Goal: Navigation & Orientation: Find specific page/section

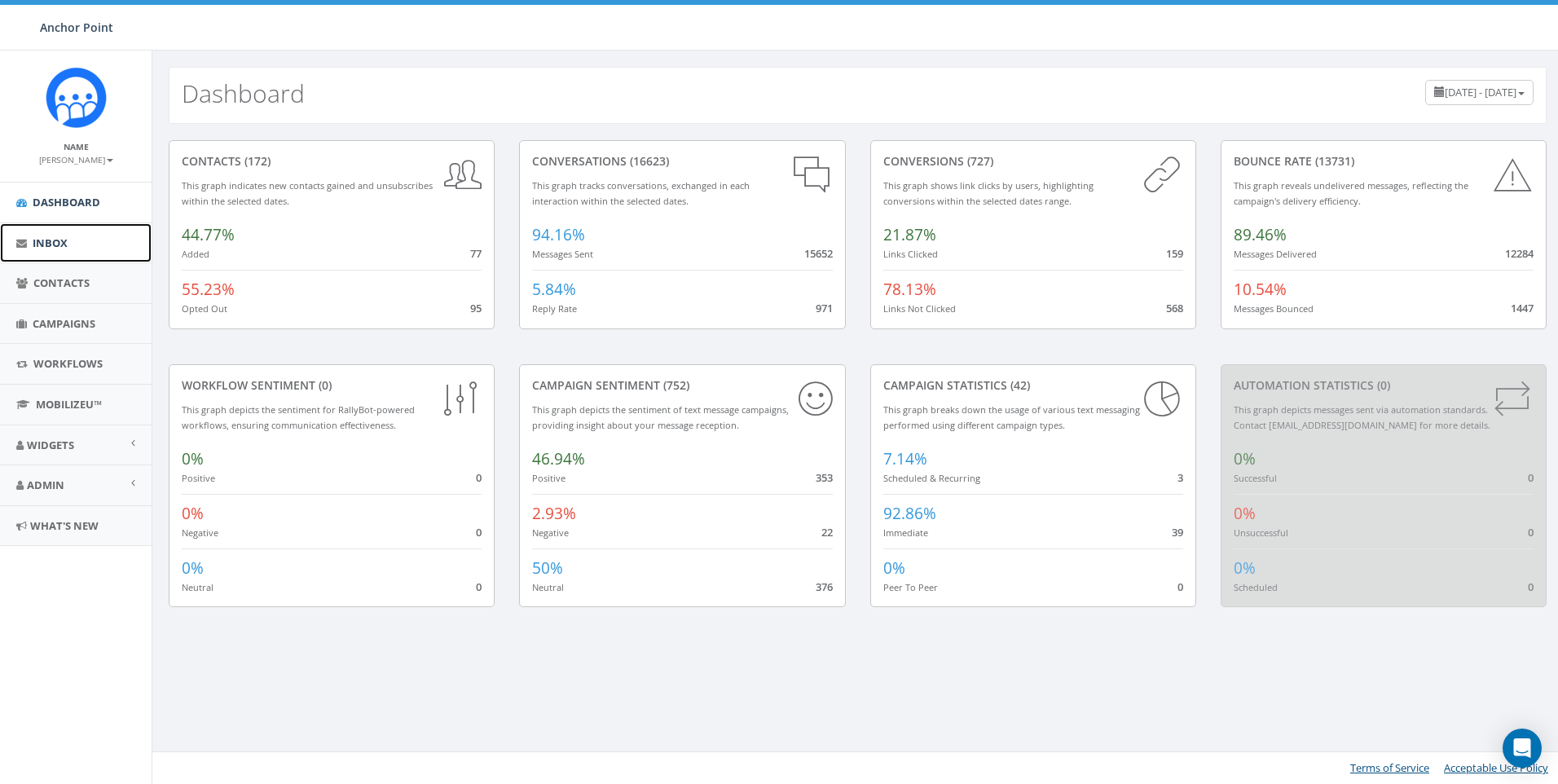
click at [43, 243] on span "Inbox" at bounding box center [50, 243] width 35 height 15
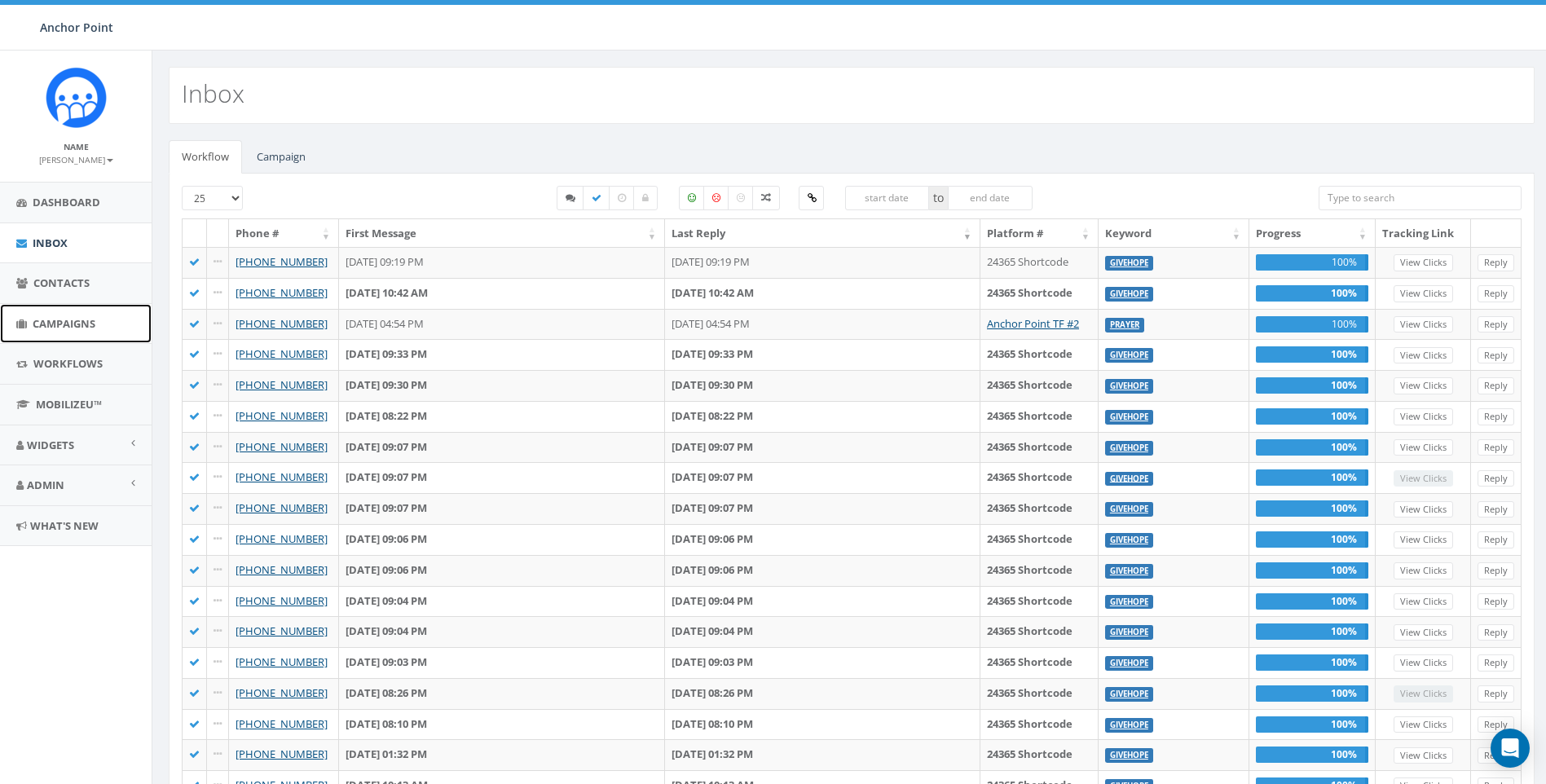
click at [67, 327] on span "Campaigns" at bounding box center [64, 323] width 63 height 15
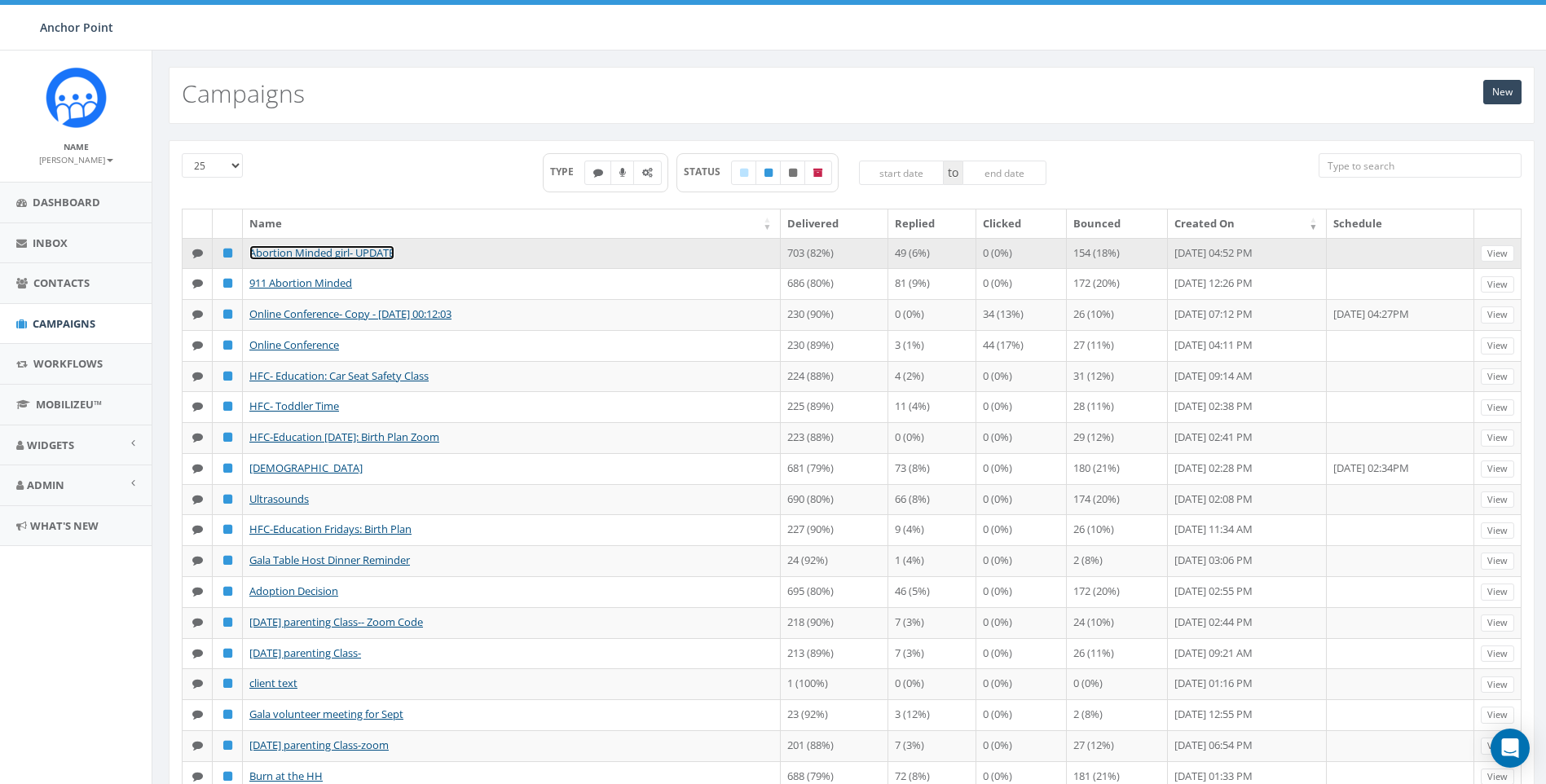
click at [353, 253] on link "Abortion Minded girl- UPDATE" at bounding box center [322, 252] width 145 height 15
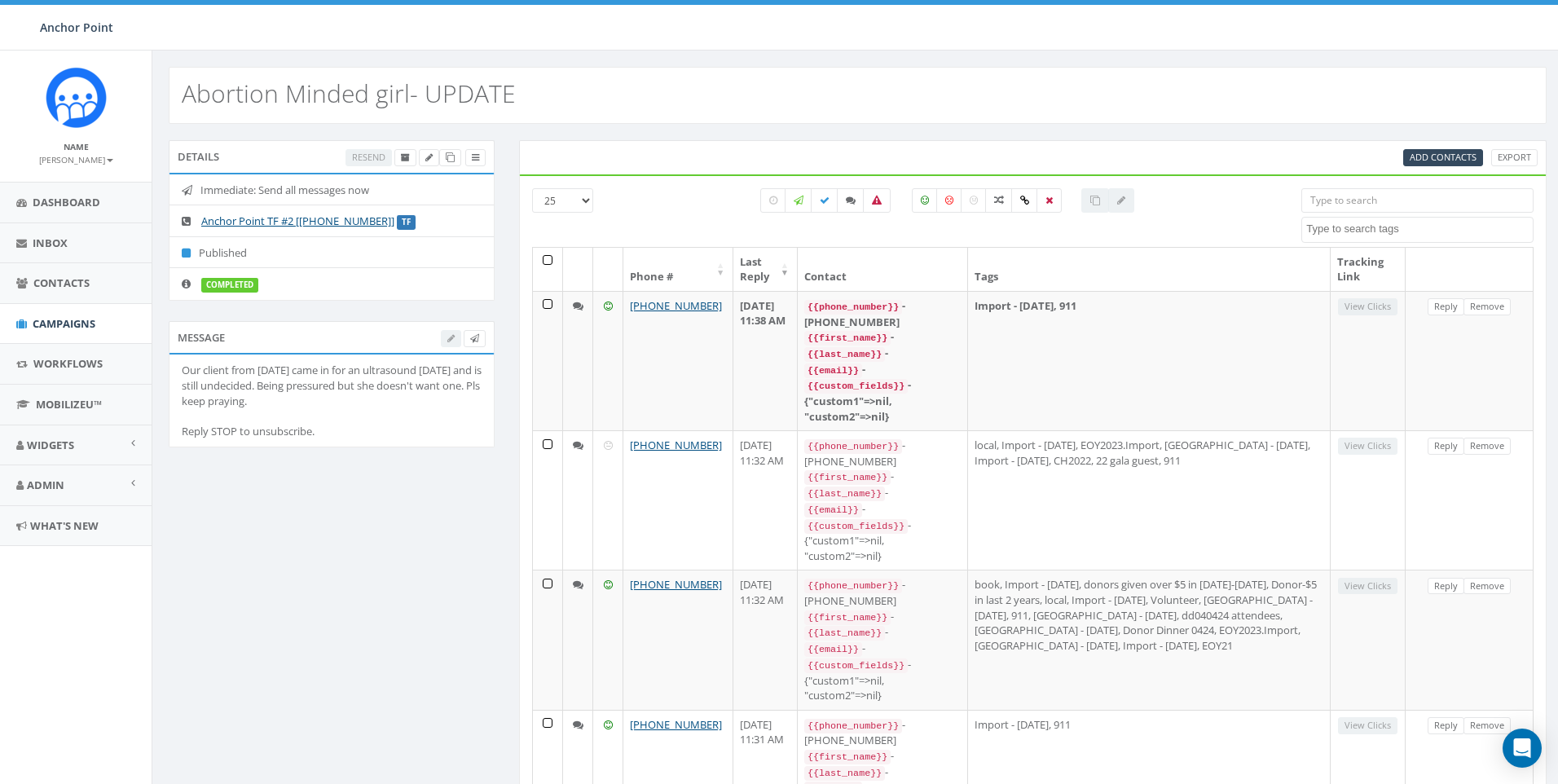
select select
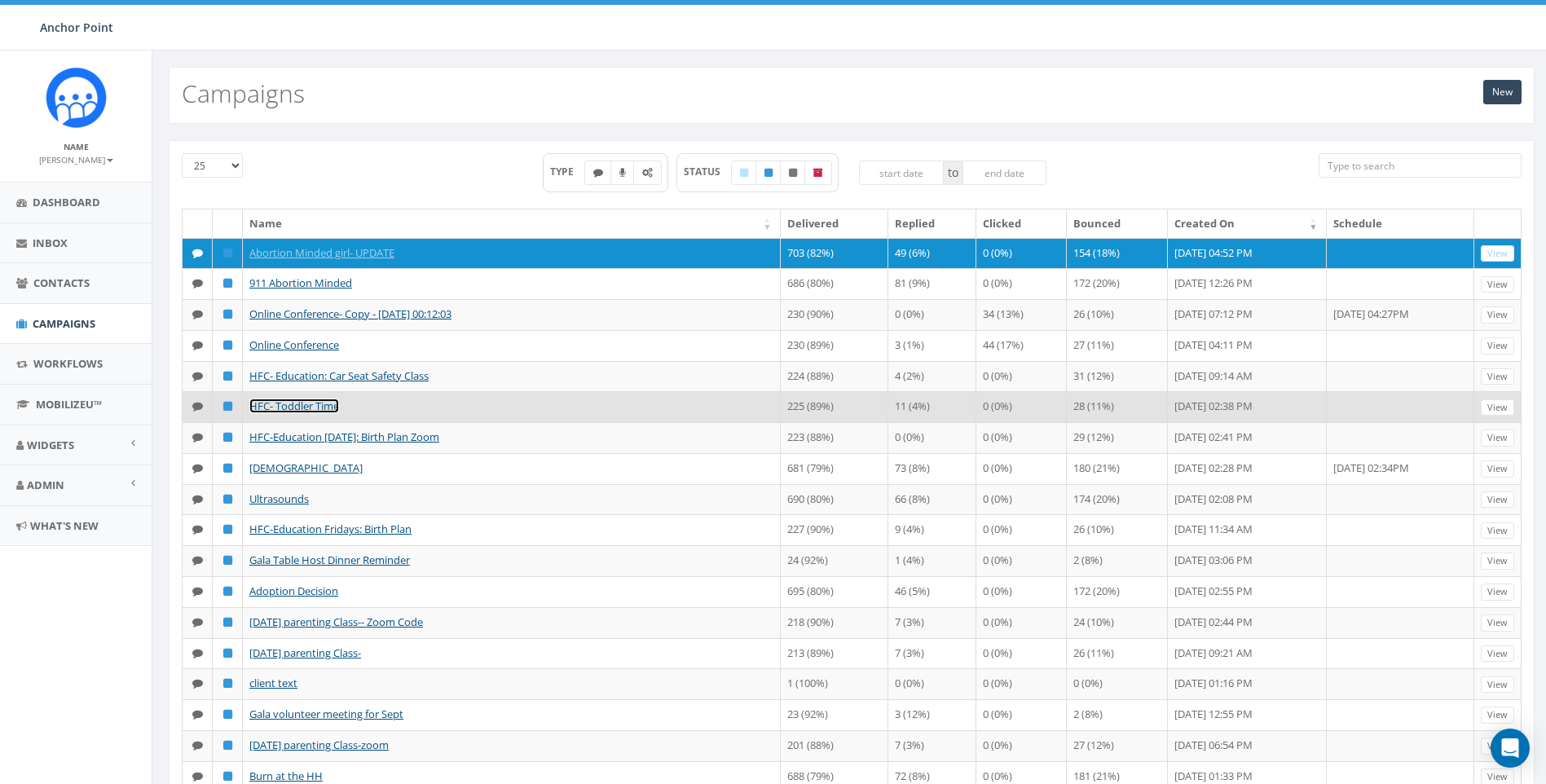
click at [325, 413] on link "HFC- Toddler Time" at bounding box center [294, 406] width 89 height 15
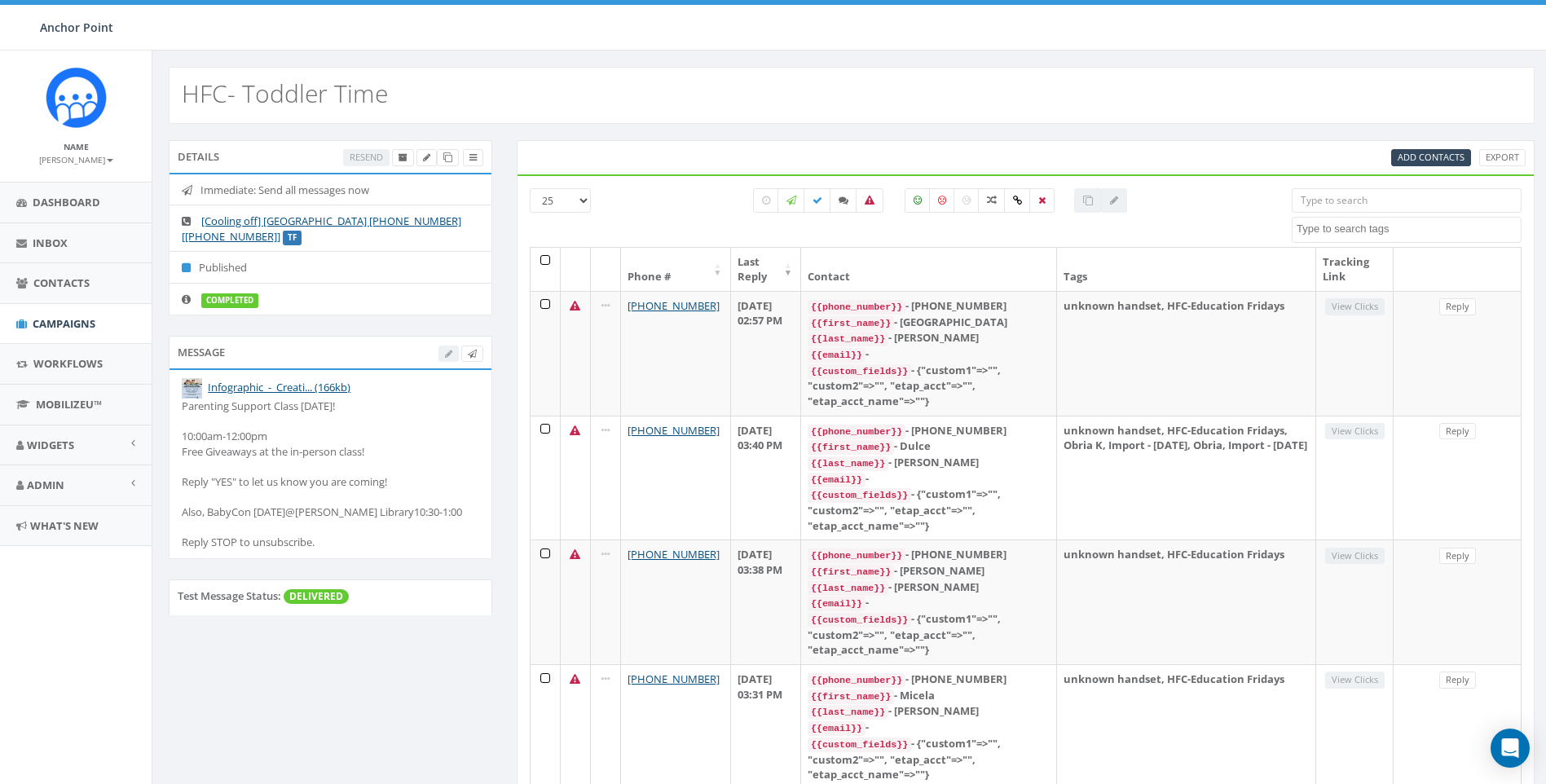
select select
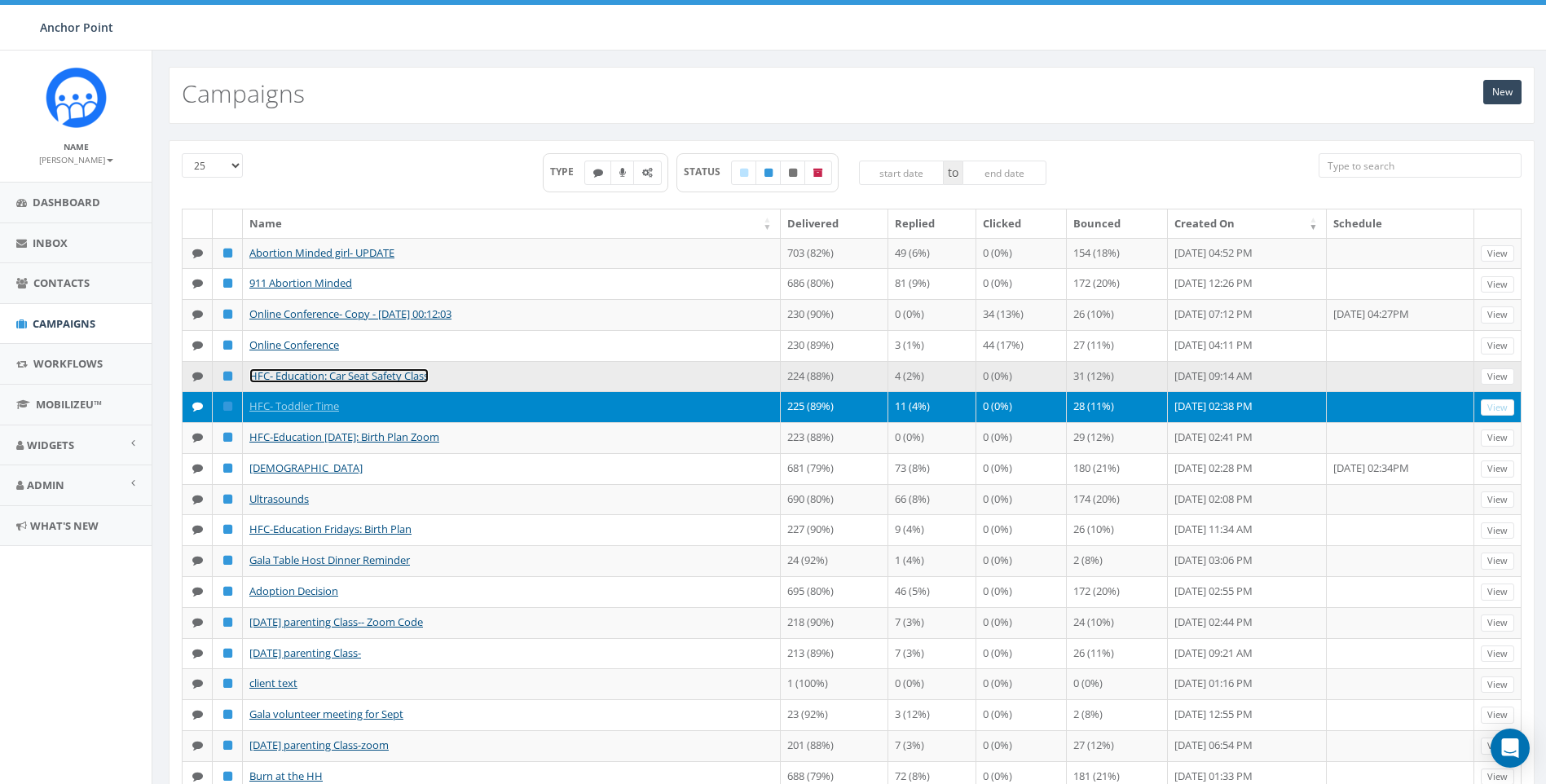
click at [318, 377] on link "HFC- Education: Car Seat Safety Class" at bounding box center [339, 375] width 179 height 15
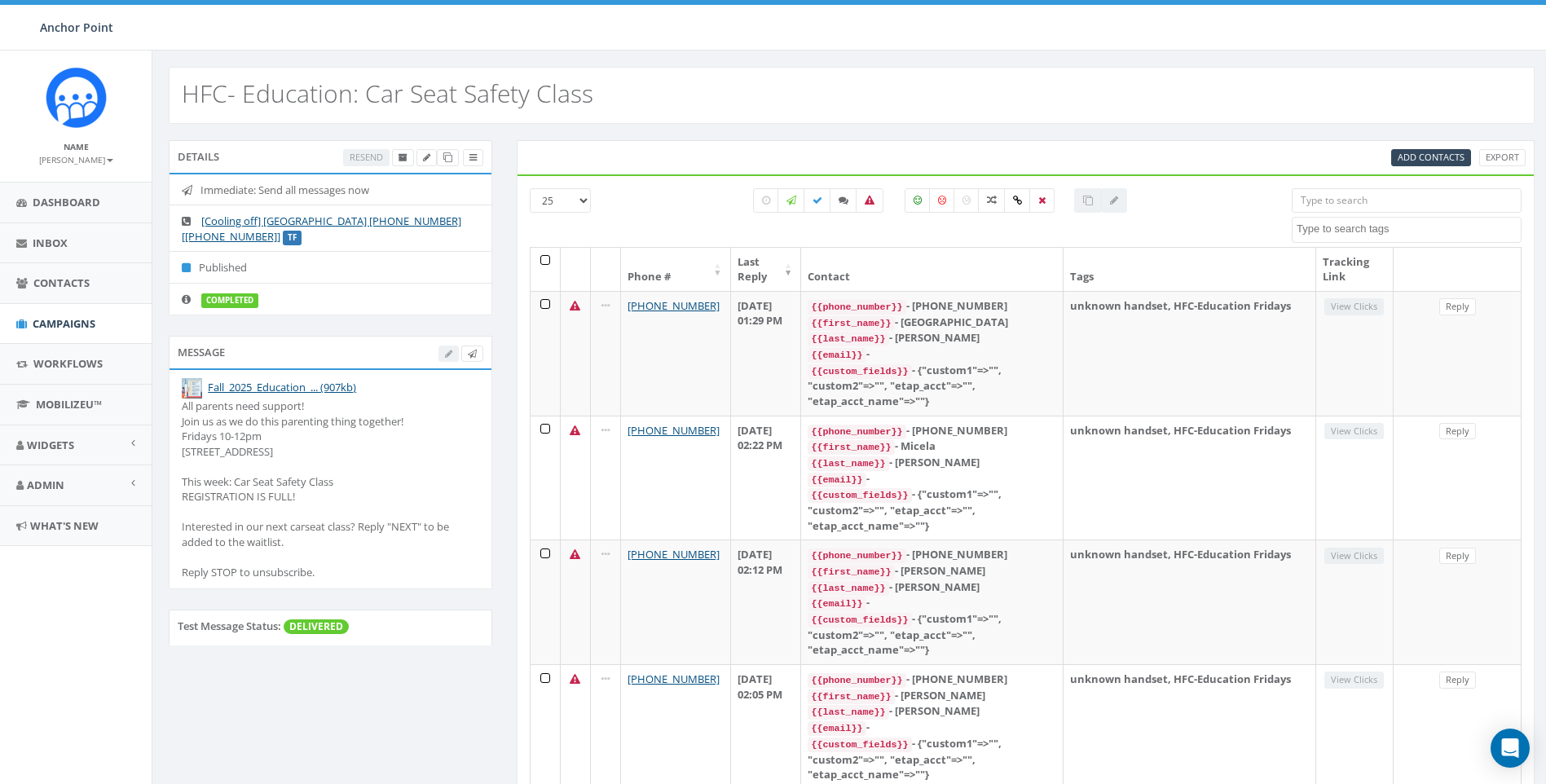
select select
